Goal: Task Accomplishment & Management: Manage account settings

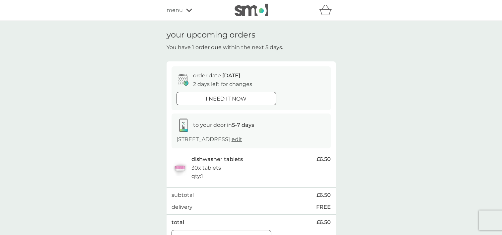
scroll to position [33, 0]
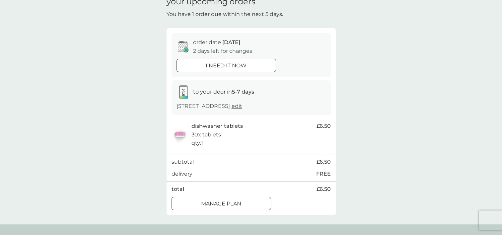
click at [222, 207] on p "Manage plan" at bounding box center [221, 204] width 40 height 9
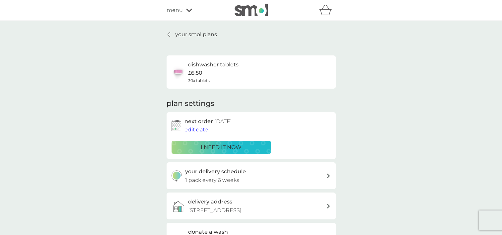
scroll to position [66, 0]
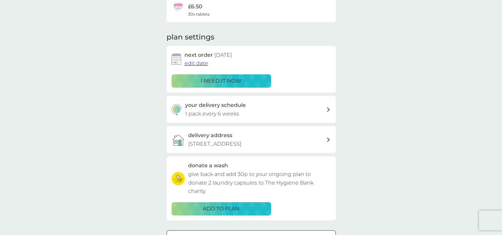
click at [314, 111] on div "your delivery schedule 1 pack every 6 weeks" at bounding box center [255, 109] width 141 height 17
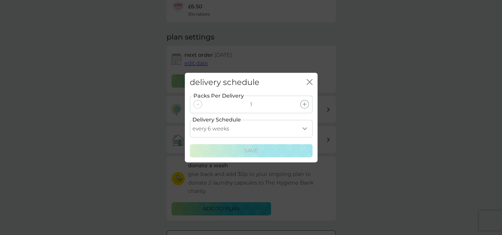
click at [303, 104] on icon at bounding box center [305, 104] width 4 height 4
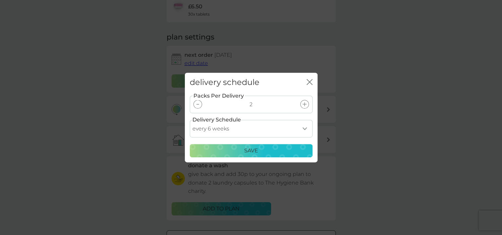
click at [296, 130] on select "every 1 week every 2 weeks every 3 weeks every 4 weeks every 5 weeks every 6 we…" at bounding box center [251, 129] width 123 height 18
select select "56"
click at [190, 120] on select "every 1 week every 2 weeks every 3 weeks every 4 weeks every 5 weeks every 6 we…" at bounding box center [251, 129] width 123 height 18
click at [242, 150] on div "Save" at bounding box center [251, 150] width 114 height 9
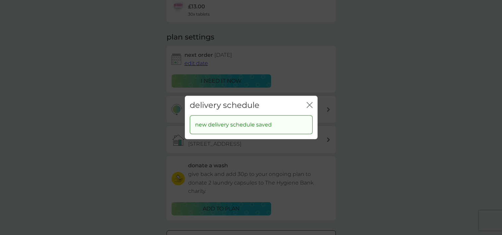
click at [312, 104] on icon "close" at bounding box center [310, 105] width 6 height 6
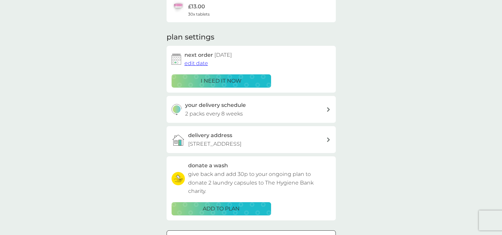
click at [228, 81] on p "i need it now" at bounding box center [221, 81] width 41 height 9
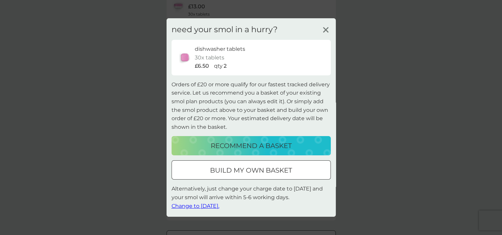
click at [213, 206] on span "Change to [DATE]." at bounding box center [196, 206] width 48 height 6
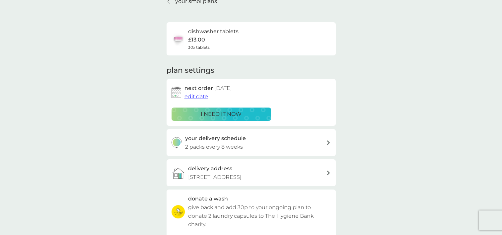
scroll to position [0, 0]
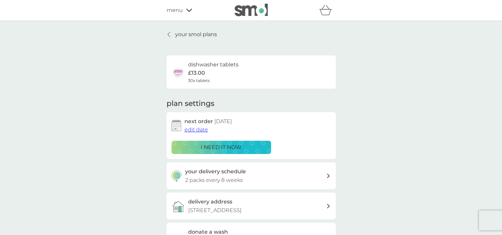
click at [181, 34] on p "your smol plans" at bounding box center [196, 34] width 42 height 9
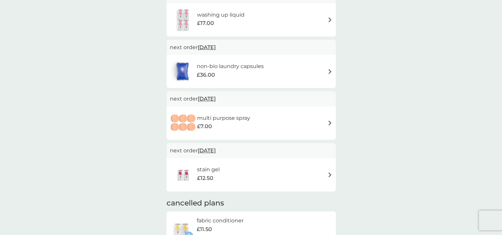
scroll to position [332, 0]
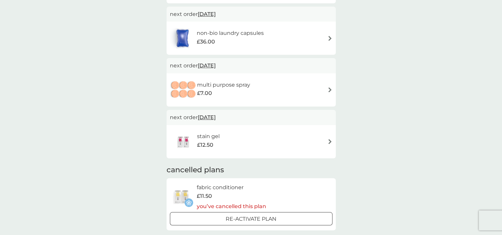
click at [220, 138] on div "stain gel £12.50" at bounding box center [211, 141] width 29 height 19
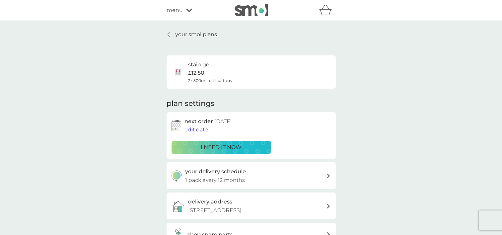
scroll to position [100, 0]
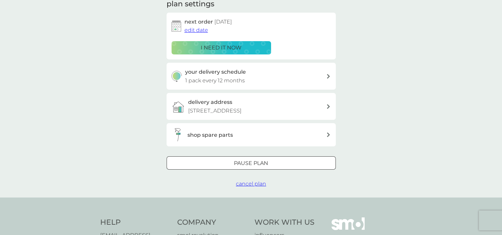
click at [255, 164] on div at bounding box center [251, 163] width 24 height 7
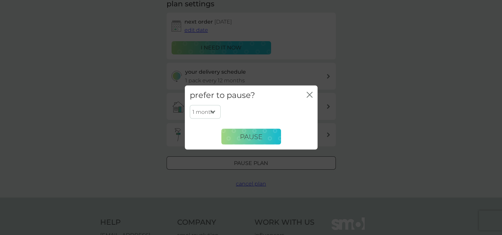
click at [212, 110] on select "1 month 2 months 3 months 4 months 5 months 6 months" at bounding box center [205, 112] width 31 height 14
select select "6"
click at [190, 105] on select "1 month 2 months 3 months 4 months 5 months 6 months" at bounding box center [205, 112] width 31 height 14
click at [244, 137] on span "Pause" at bounding box center [251, 136] width 23 height 8
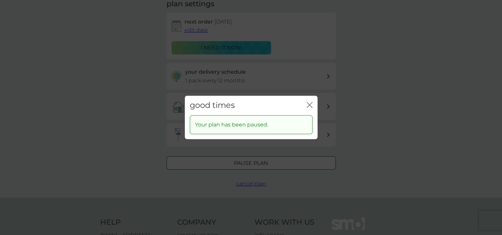
click at [309, 105] on icon "close" at bounding box center [310, 105] width 6 height 6
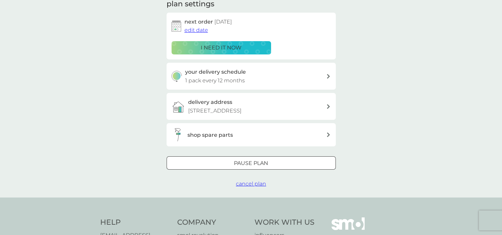
click at [250, 185] on span "cancel plan" at bounding box center [251, 184] width 30 height 6
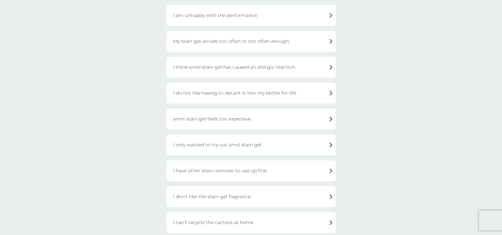
scroll to position [66, 0]
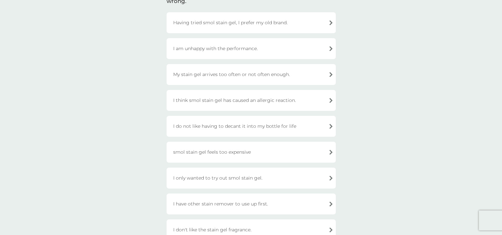
click at [221, 76] on div "My stain gel arrives too often or not often enough." at bounding box center [251, 74] width 169 height 21
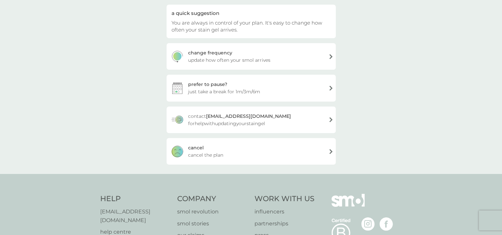
click at [228, 56] on div "change frequency" at bounding box center [210, 52] width 44 height 7
select select "8"
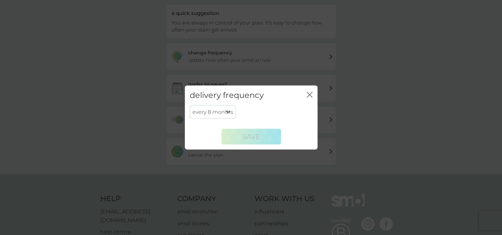
click at [228, 56] on div "delivery frequency close every 1 month every 2 months every 3 months every 4 mo…" at bounding box center [251, 117] width 502 height 235
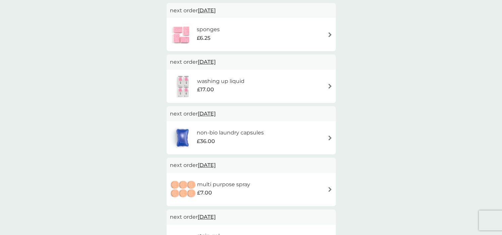
scroll to position [365, 0]
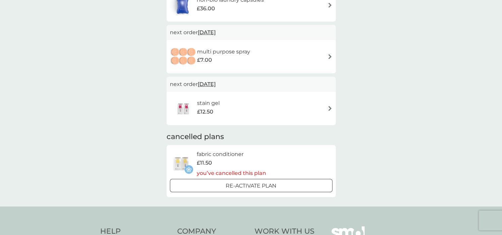
click at [308, 112] on div "stain gel £12.50" at bounding box center [251, 108] width 163 height 23
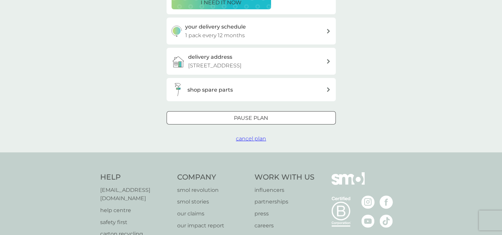
scroll to position [112, 0]
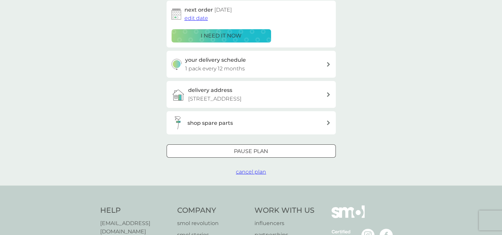
click at [239, 173] on span "cancel plan" at bounding box center [251, 172] width 30 height 6
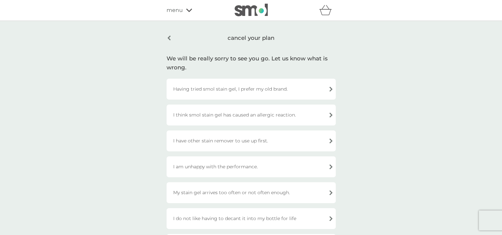
scroll to position [33, 0]
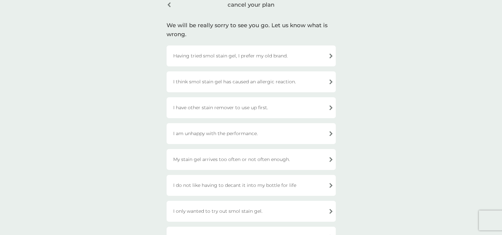
click at [229, 159] on div "My stain gel arrives too often or not often enough." at bounding box center [251, 159] width 169 height 21
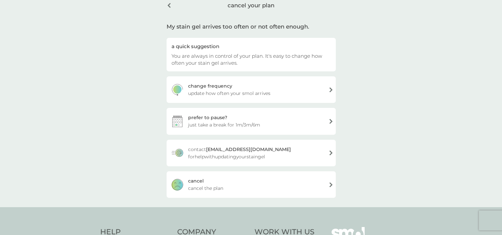
click at [198, 189] on span "cancel the plan" at bounding box center [205, 188] width 35 height 7
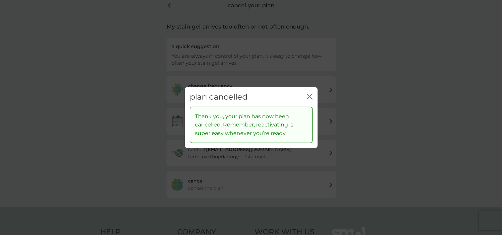
click at [310, 95] on icon "close" at bounding box center [310, 97] width 6 height 6
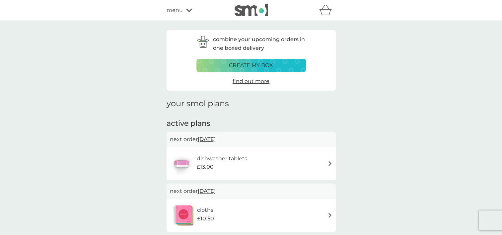
click at [177, 8] on span "menu" at bounding box center [175, 10] width 16 height 9
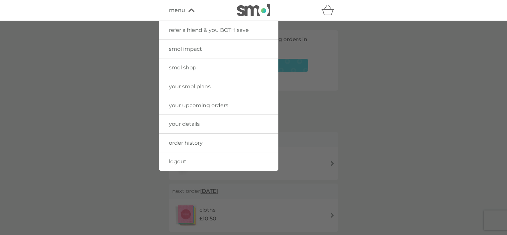
click at [398, 126] on div at bounding box center [253, 138] width 507 height 235
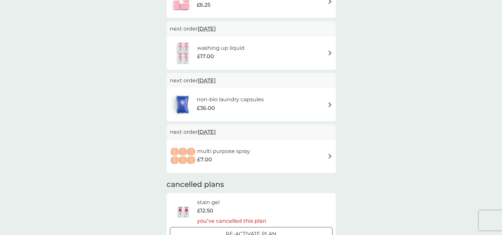
scroll to position [332, 0]
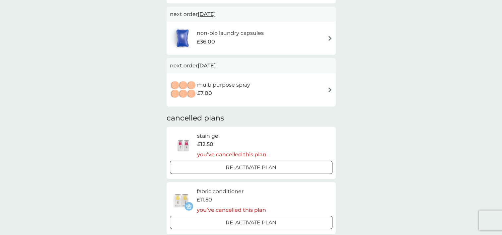
click at [224, 84] on h6 "multi purpose spray" at bounding box center [223, 85] width 53 height 9
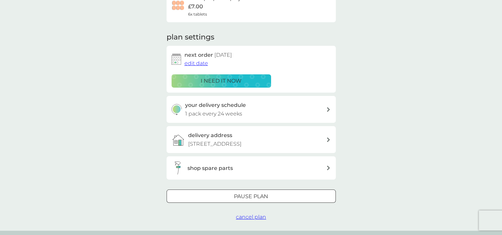
scroll to position [100, 0]
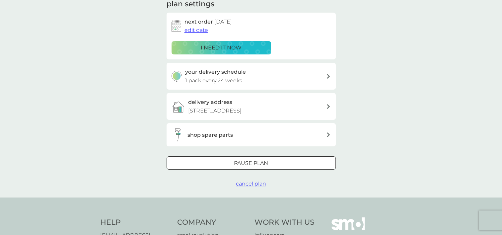
click at [256, 163] on div at bounding box center [251, 163] width 24 height 7
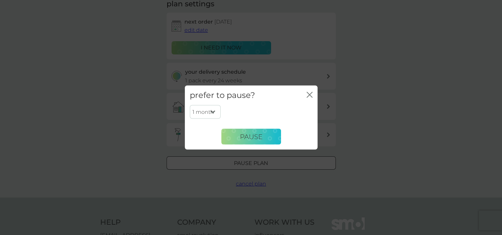
click at [207, 110] on select "1 month 2 months 3 months 4 months 5 months 6 months" at bounding box center [205, 112] width 31 height 14
select select "6"
click at [190, 105] on select "1 month 2 months 3 months 4 months 5 months 6 months" at bounding box center [205, 112] width 31 height 14
click at [251, 138] on span "Pause" at bounding box center [251, 136] width 23 height 8
